Goal: Book appointment/travel/reservation

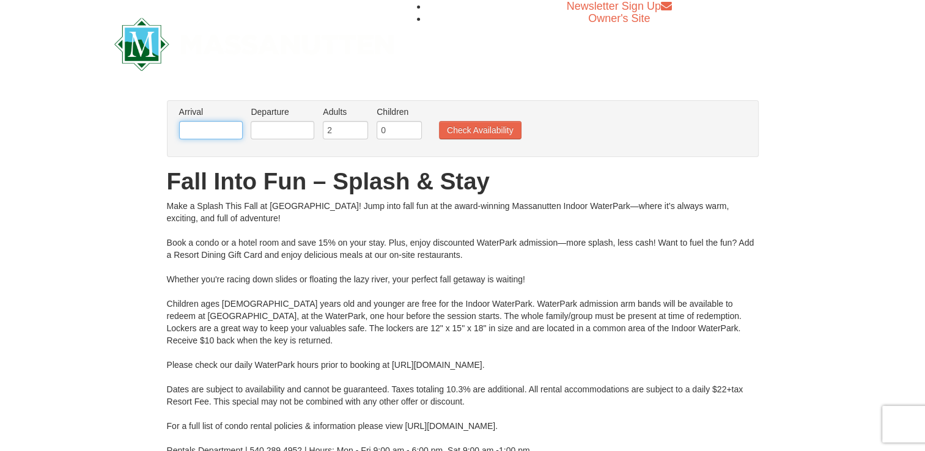
click at [205, 130] on input "text" at bounding box center [211, 130] width 64 height 18
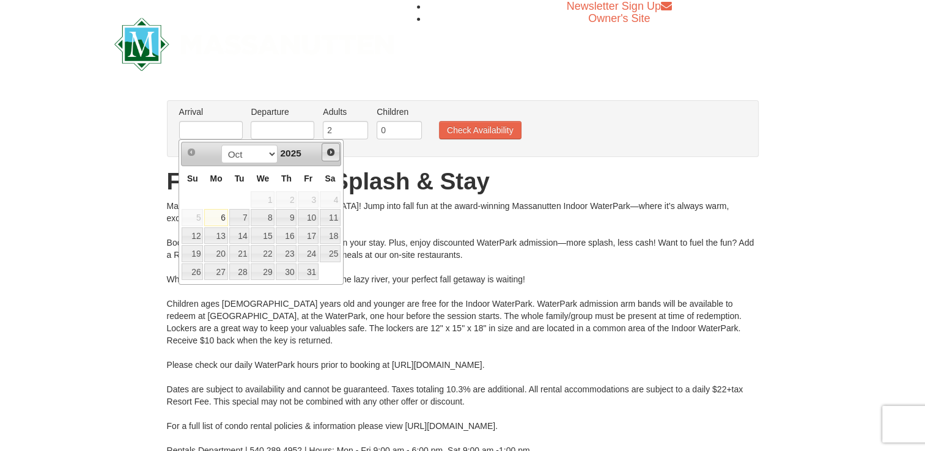
click at [333, 152] on span "Next" at bounding box center [331, 152] width 10 height 10
click at [269, 273] on link "26" at bounding box center [263, 272] width 24 height 17
type input "[DATE]"
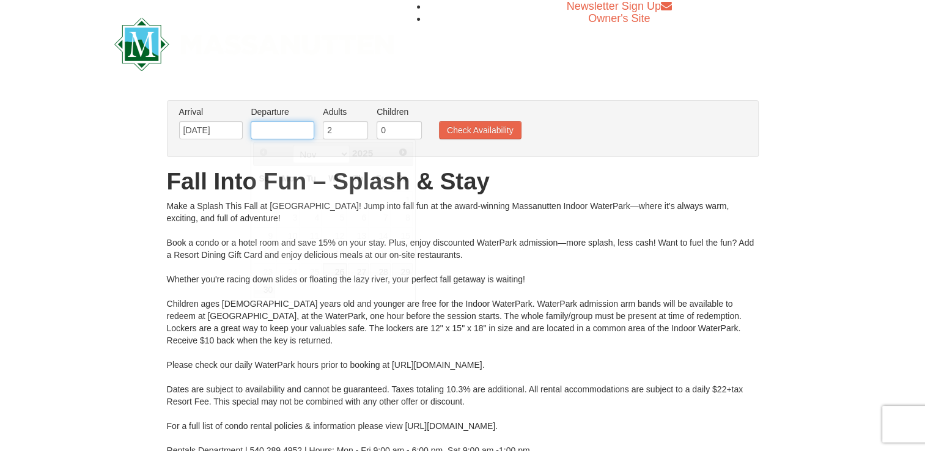
click at [306, 131] on input "text" at bounding box center [283, 130] width 64 height 18
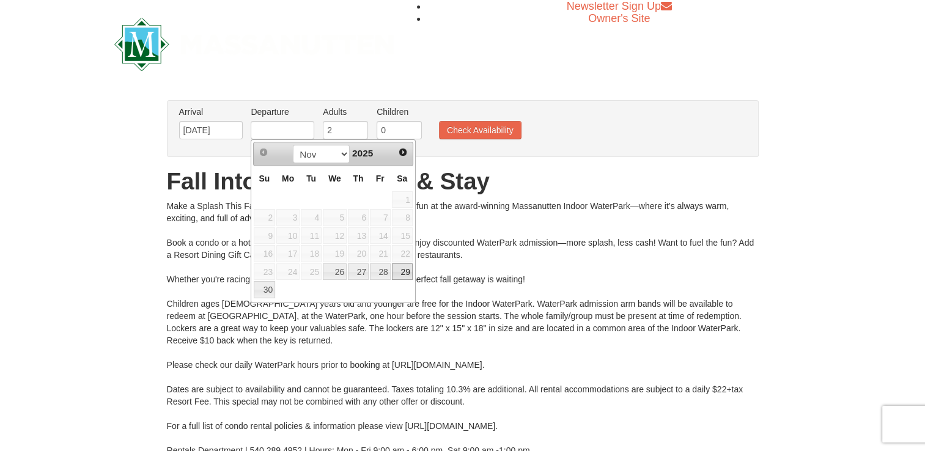
click at [407, 270] on link "29" at bounding box center [402, 272] width 21 height 17
type input "[DATE]"
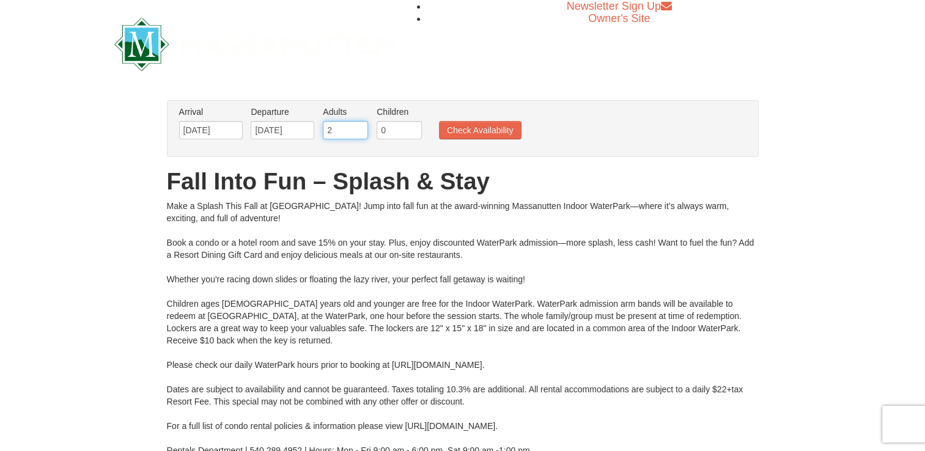
drag, startPoint x: 338, startPoint y: 126, endPoint x: 323, endPoint y: 132, distance: 15.9
click at [323, 132] on input "2" at bounding box center [345, 130] width 45 height 18
type input "11"
click at [388, 128] on input "0" at bounding box center [399, 130] width 45 height 18
type input "2"
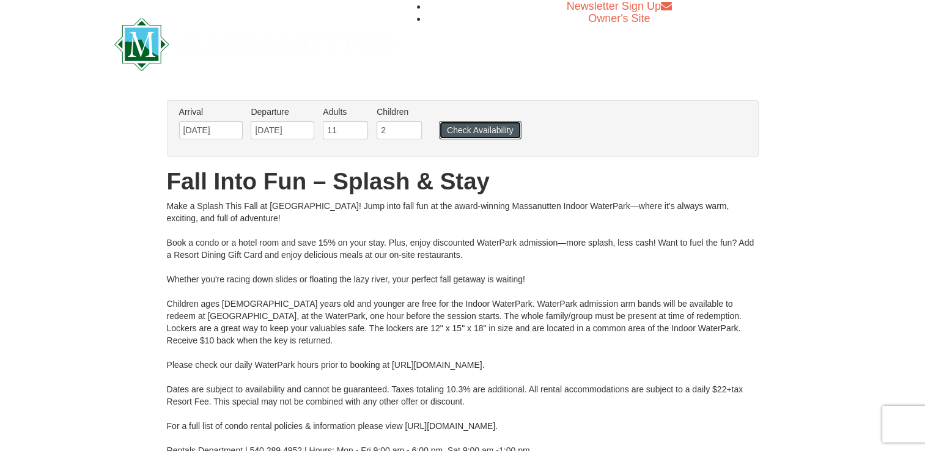
click at [469, 131] on button "Check Availability" at bounding box center [480, 130] width 83 height 18
